Goal: Task Accomplishment & Management: Manage account settings

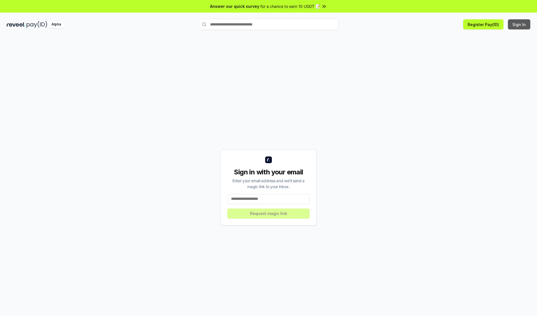
click at [519, 24] on button "Sign In" at bounding box center [519, 24] width 22 height 10
type input "**********"
click at [268, 213] on button "Request magic link" at bounding box center [268, 213] width 82 height 10
